Goal: Task Accomplishment & Management: Use online tool/utility

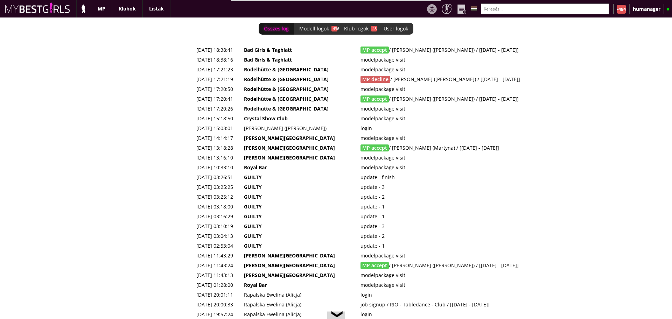
scroll to position [0, 2801]
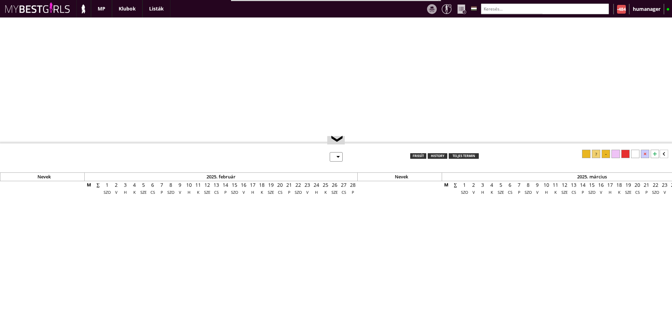
select select "0"
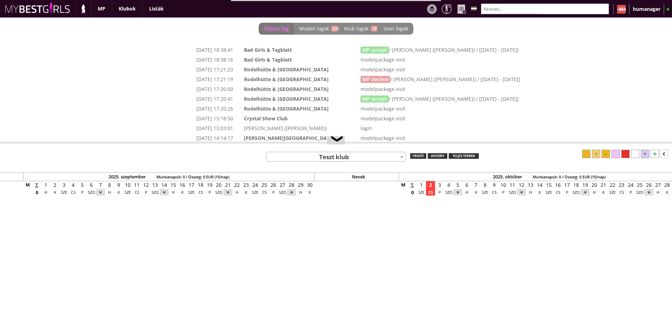
scroll to position [0, 2801]
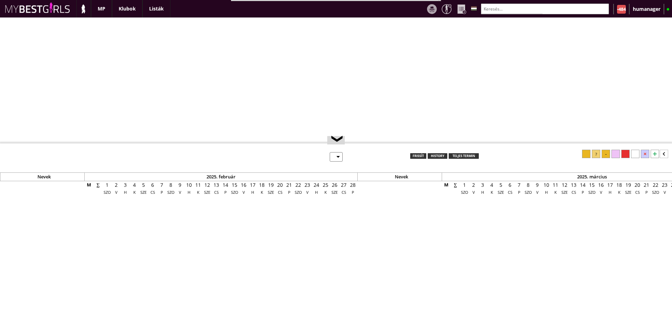
select select "0"
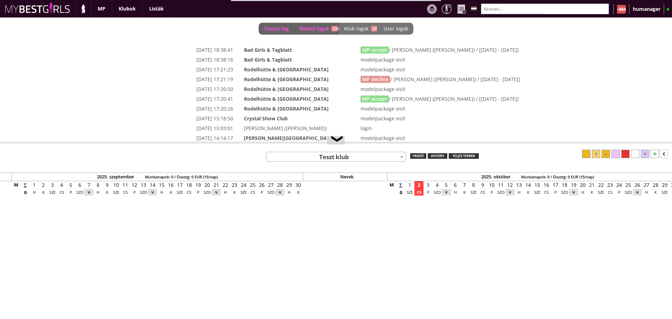
scroll to position [0, 2801]
